Goal: Complete application form

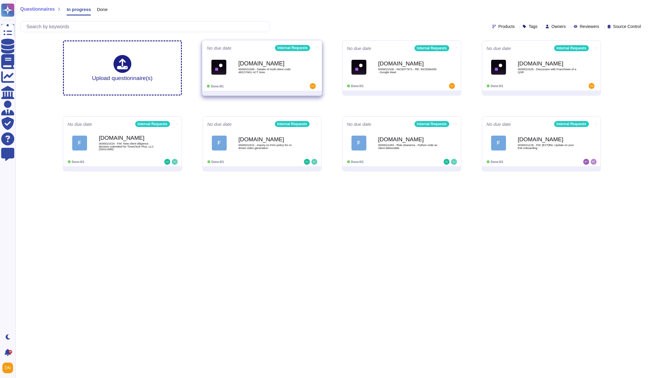
click at [277, 64] on b "[DOMAIN_NAME]" at bounding box center [268, 64] width 60 height 6
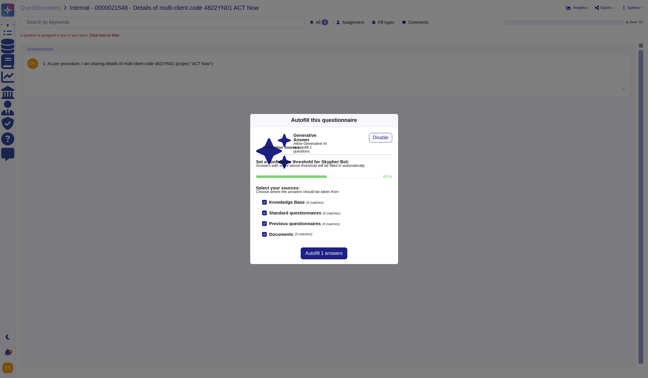
click at [391, 122] on div "Autofill this questionnaire" at bounding box center [324, 120] width 148 height 13
click at [395, 120] on icon at bounding box center [395, 120] width 0 height 0
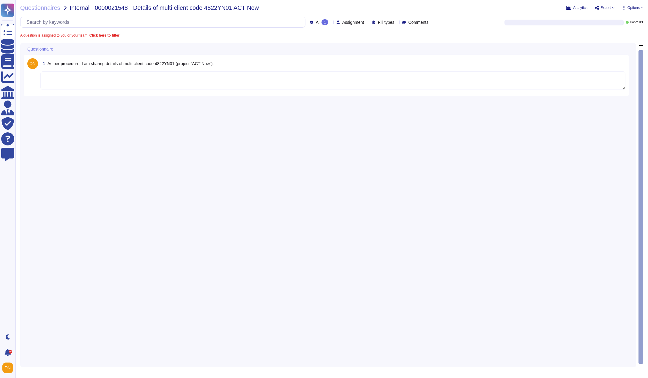
click at [183, 90] on div "1 As per procedure, I am sharing details of multi-client code 4822YN01 (project…" at bounding box center [326, 75] width 598 height 34
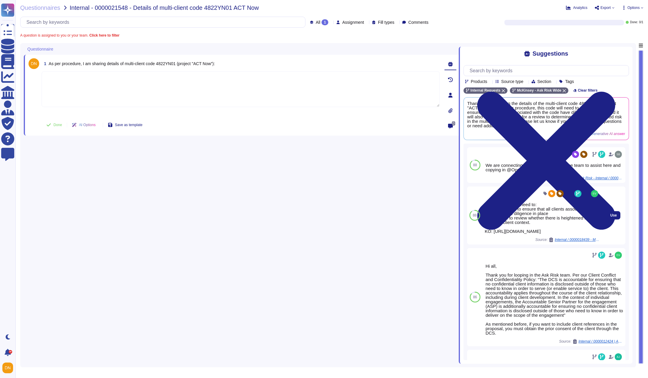
click at [529, 224] on div "Multi-client codes need to: +go to diligence to ensure that all clients associa…" at bounding box center [542, 217] width 114 height 31
click at [565, 241] on span "Internal / 0000018439 - Multi-client contract to be opened as single Engagement" at bounding box center [577, 240] width 45 height 4
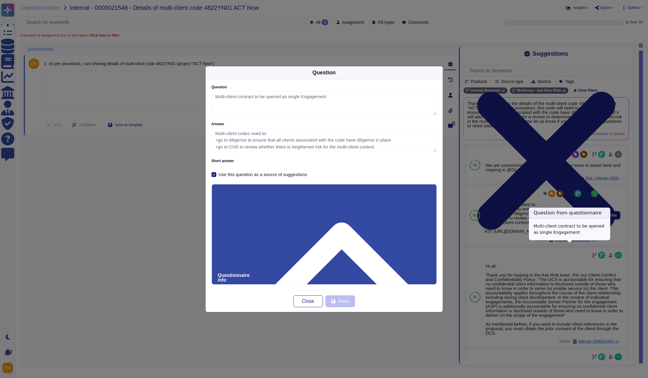
type textarea "Multi-client contract to be opened as single Engagement"
type textarea "Multi-client codes need to: +go to diligence to ensure that all clients associa…"
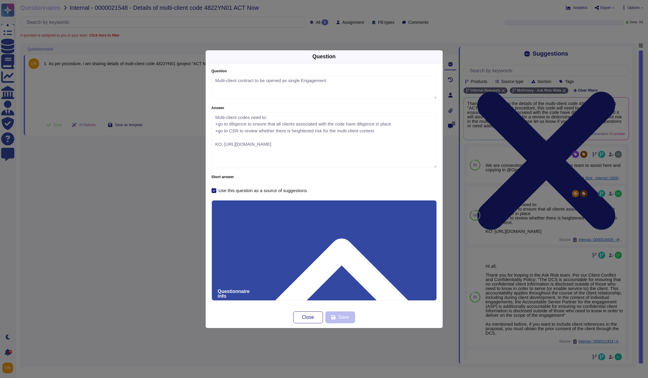
drag, startPoint x: 433, startPoint y: 149, endPoint x: 431, endPoint y: 181, distance: 32.2
click at [431, 181] on div "Question Multi-client contract to be opened as single Engagement Answer Multi-c…" at bounding box center [324, 131] width 225 height 124
drag, startPoint x: 383, startPoint y: 149, endPoint x: 224, endPoint y: 143, distance: 159.2
click at [224, 143] on textarea "Multi-client codes need to: +go to diligence to ensure that all clients associa…" at bounding box center [324, 140] width 225 height 56
